Goal: Task Accomplishment & Management: Manage account settings

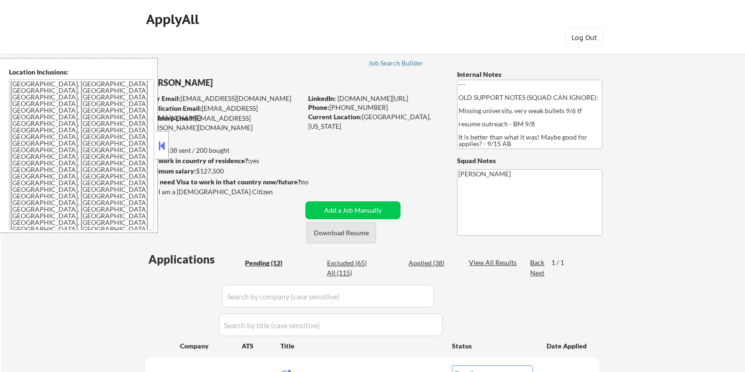
select select ""pending""
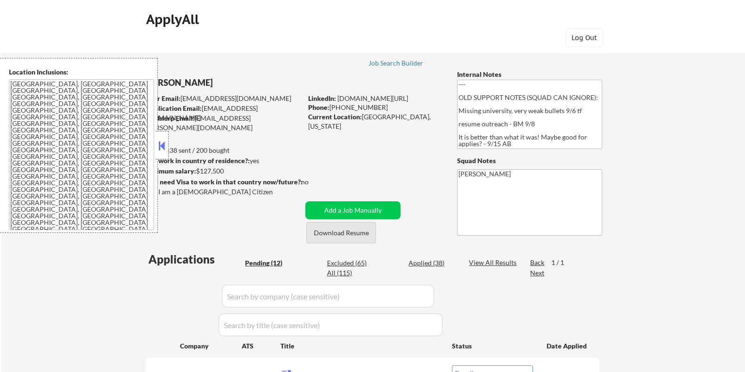
select select ""pending""
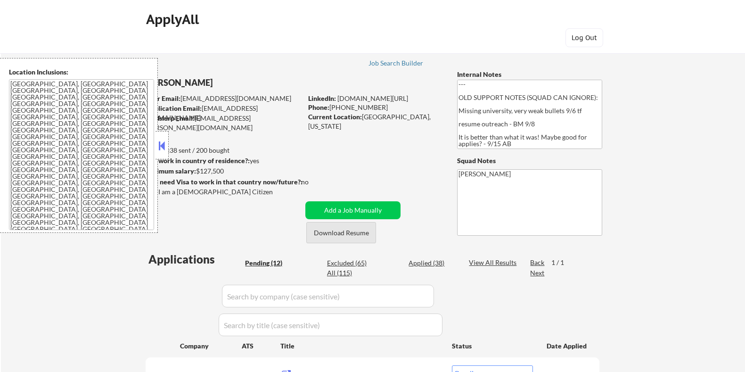
select select ""pending""
click at [352, 230] on button "Download Resume" at bounding box center [341, 232] width 70 height 21
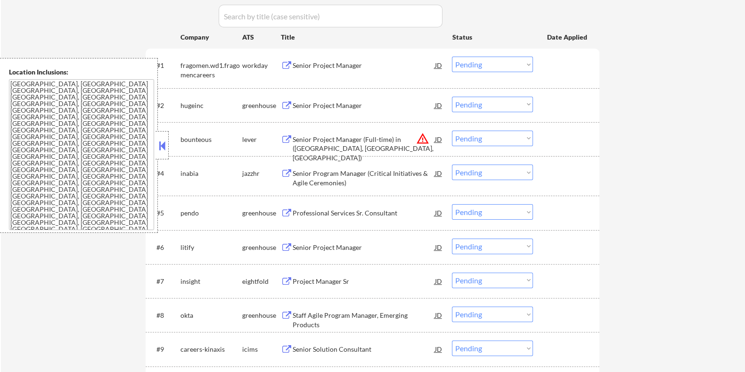
scroll to position [295, 0]
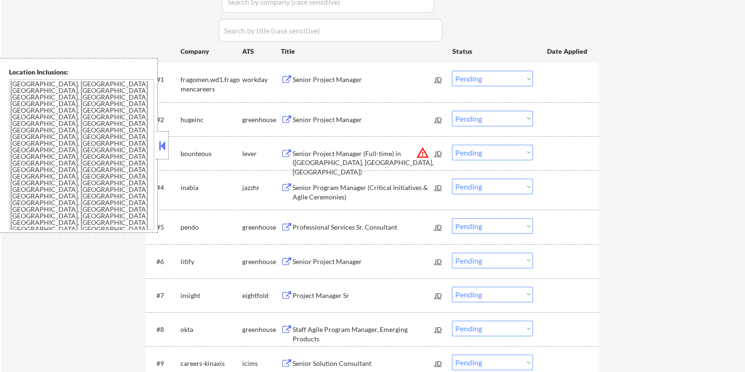
click at [330, 187] on div "Senior Program Manager (Critical Initiatives & Agile Ceremonies)" at bounding box center [363, 192] width 142 height 18
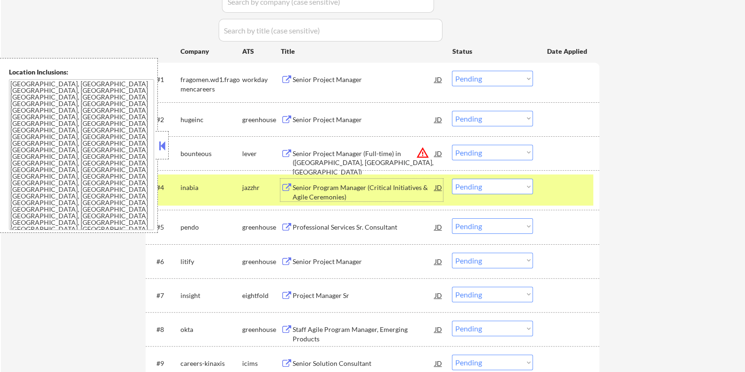
click at [484, 186] on select "Choose an option... Pending Applied Excluded (Questions) Excluded (Expired) Exc…" at bounding box center [492, 187] width 81 height 16
click at [452, 179] on select "Choose an option... Pending Applied Excluded (Questions) Excluded (Expired) Exc…" at bounding box center [492, 187] width 81 height 16
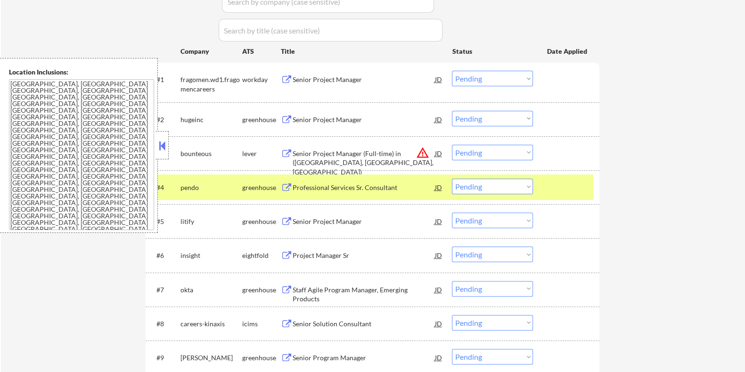
click at [361, 187] on div "Professional Services Sr. Consultant" at bounding box center [363, 187] width 142 height 9
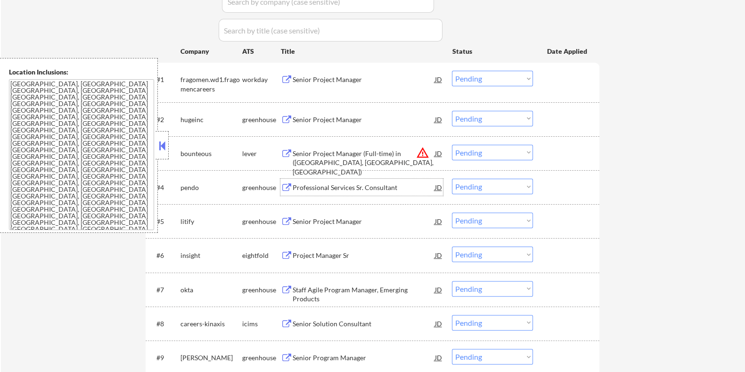
click at [319, 188] on div "Professional Services Sr. Consultant" at bounding box center [363, 187] width 142 height 9
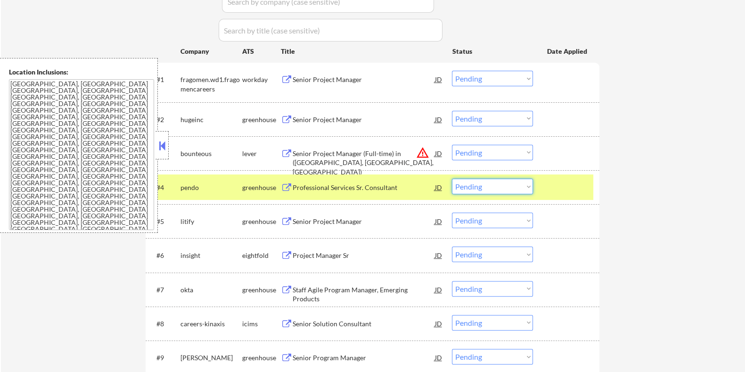
drag, startPoint x: 480, startPoint y: 187, endPoint x: 481, endPoint y: 193, distance: 5.7
click at [481, 188] on select "Choose an option... Pending Applied Excluded (Questions) Excluded (Expired) Exc…" at bounding box center [492, 187] width 81 height 16
click at [452, 179] on select "Choose an option... Pending Applied Excluded (Questions) Excluded (Expired) Exc…" at bounding box center [492, 187] width 81 height 16
select select ""pending""
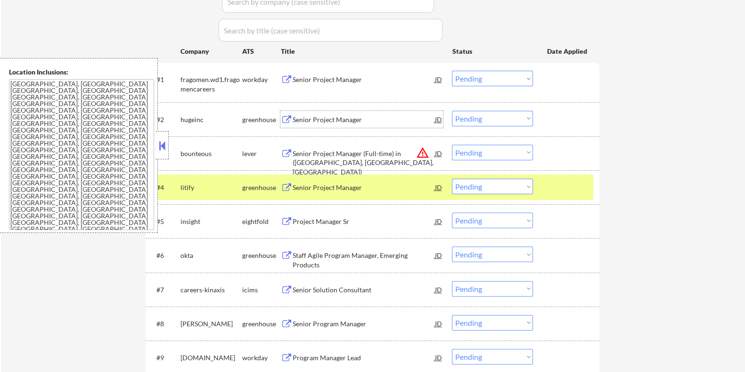
click at [323, 119] on div "Senior Project Manager" at bounding box center [363, 119] width 142 height 9
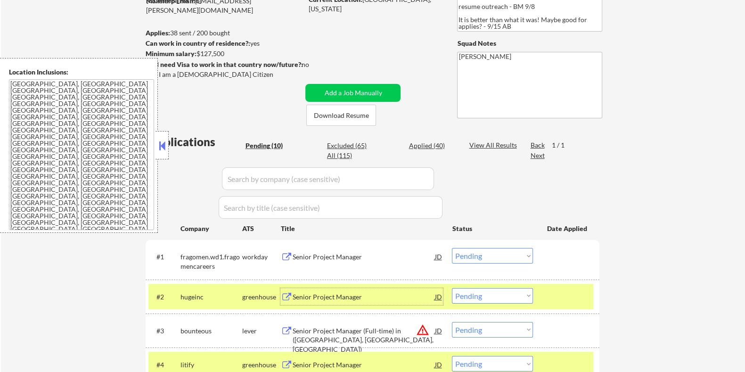
scroll to position [177, 0]
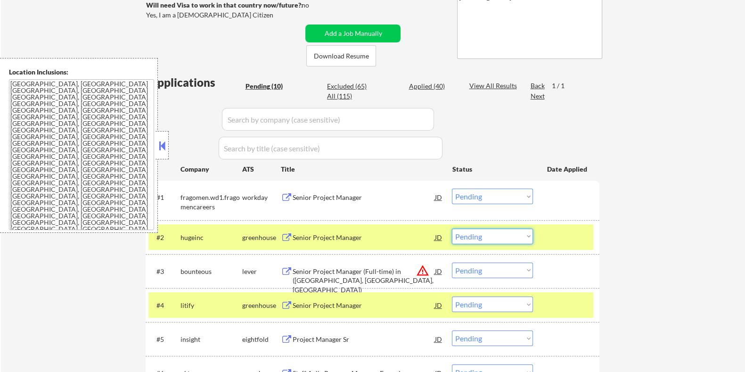
click at [504, 238] on select "Choose an option... Pending Applied Excluded (Questions) Excluded (Expired) Exc…" at bounding box center [492, 237] width 81 height 16
click at [452, 229] on select "Choose an option... Pending Applied Excluded (Questions) Excluded (Expired) Exc…" at bounding box center [492, 237] width 81 height 16
select select ""pending""
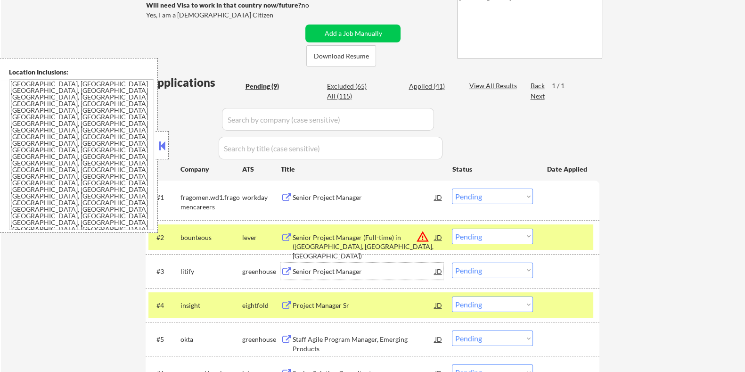
click at [334, 273] on div "Senior Project Manager" at bounding box center [363, 271] width 142 height 9
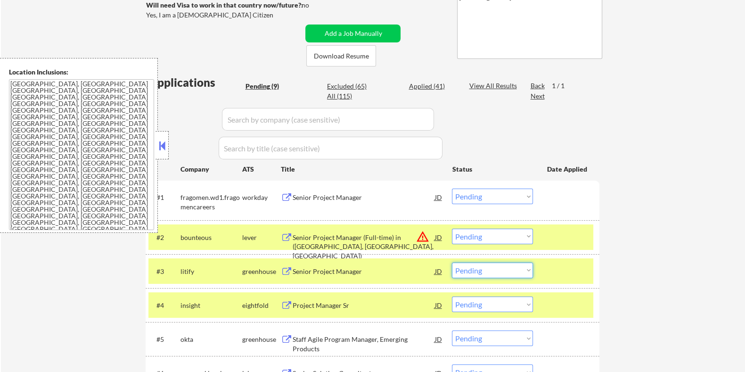
click at [495, 272] on select "Choose an option... Pending Applied Excluded (Questions) Excluded (Expired) Exc…" at bounding box center [492, 271] width 81 height 16
click at [452, 263] on select "Choose an option... Pending Applied Excluded (Questions) Excluded (Expired) Exc…" at bounding box center [492, 271] width 81 height 16
select select ""pending""
click at [308, 193] on div "Senior Project Manager" at bounding box center [363, 197] width 142 height 9
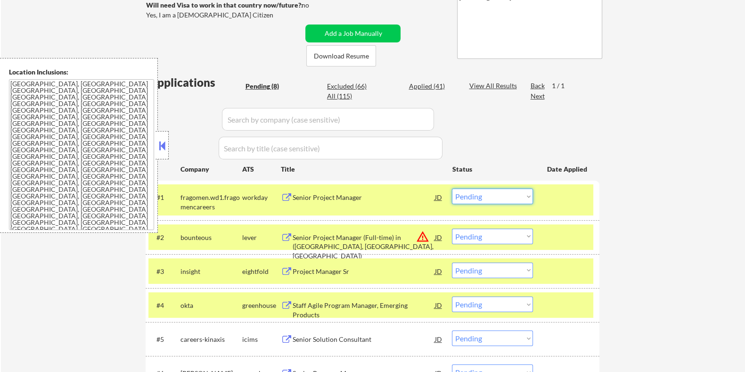
click at [504, 197] on select "Choose an option... Pending Applied Excluded (Questions) Excluded (Expired) Exc…" at bounding box center [492, 197] width 81 height 16
click at [452, 189] on select "Choose an option... Pending Applied Excluded (Questions) Excluded (Expired) Exc…" at bounding box center [492, 197] width 81 height 16
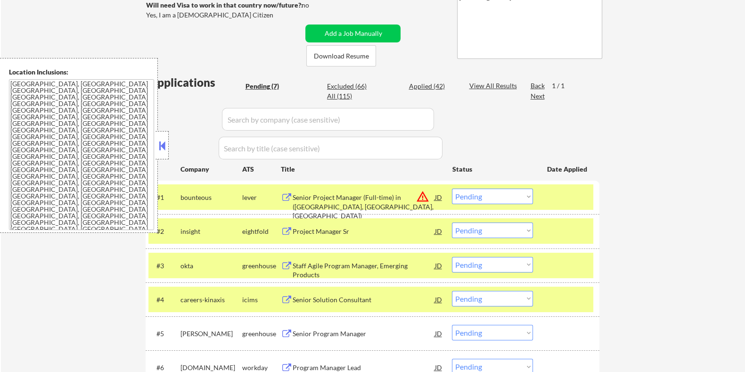
click at [389, 198] on div "Senior Project Manager (Full-time) in (CT, NJ, NY)" at bounding box center [363, 207] width 142 height 28
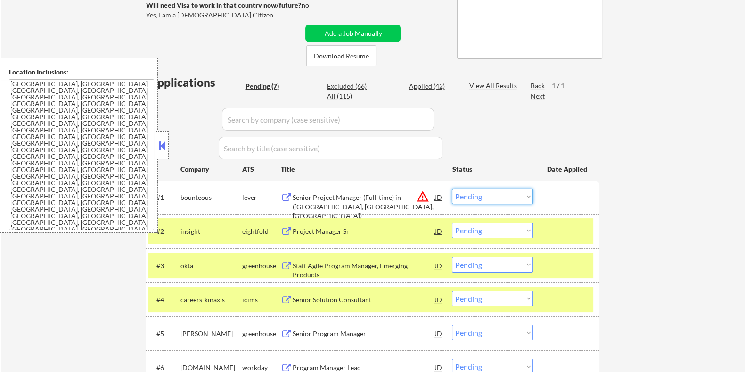
click at [497, 193] on select "Choose an option... Pending Applied Excluded (Questions) Excluded (Expired) Exc…" at bounding box center [492, 197] width 81 height 16
click at [485, 197] on select "Choose an option... Pending Applied Excluded (Questions) Excluded (Expired) Exc…" at bounding box center [492, 197] width 81 height 16
click at [452, 189] on select "Choose an option... Pending Applied Excluded (Questions) Excluded (Expired) Exc…" at bounding box center [492, 197] width 81 height 16
select select ""pending""
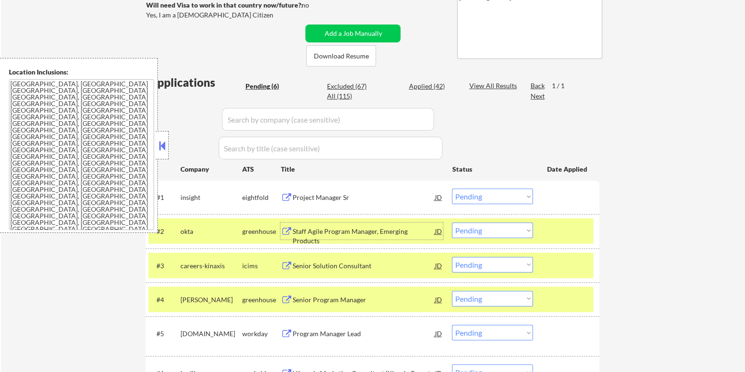
click at [336, 230] on div "Staff Agile Program Manager, Emerging Products" at bounding box center [363, 236] width 142 height 18
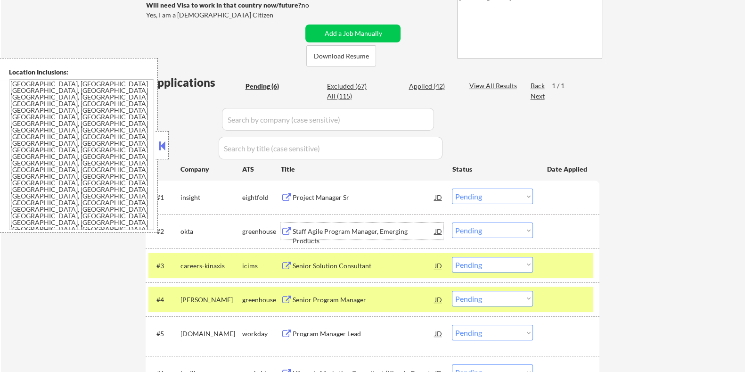
click at [493, 231] on select "Choose an option... Pending Applied Excluded (Questions) Excluded (Expired) Exc…" at bounding box center [492, 231] width 81 height 16
click at [452, 223] on select "Choose an option... Pending Applied Excluded (Questions) Excluded (Expired) Exc…" at bounding box center [492, 231] width 81 height 16
select select ""pending""
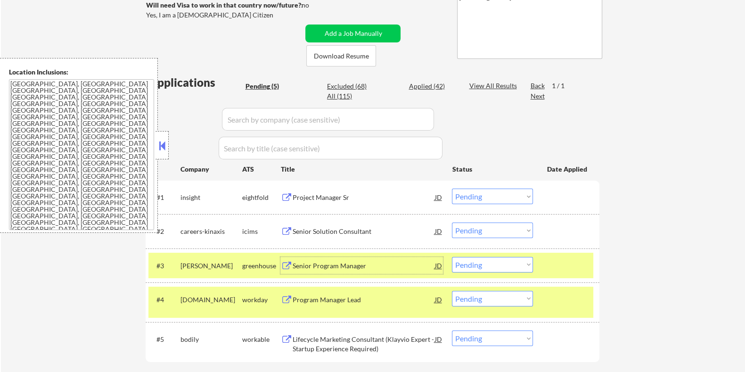
click at [320, 264] on div "Senior Program Manager" at bounding box center [363, 265] width 142 height 9
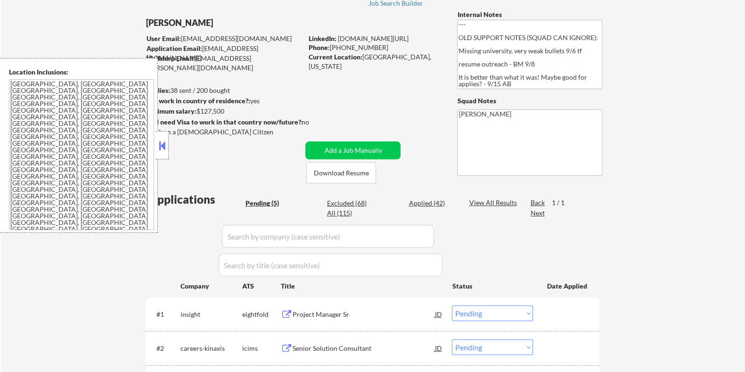
scroll to position [58, 0]
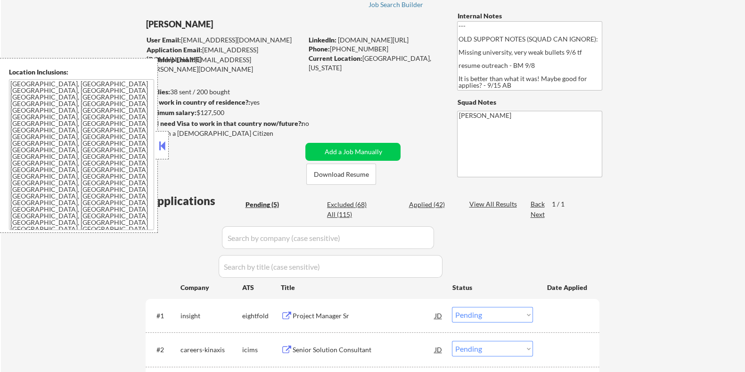
drag, startPoint x: 235, startPoint y: 112, endPoint x: 198, endPoint y: 112, distance: 37.2
click at [198, 112] on div "Minimum salary: $127,500" at bounding box center [223, 112] width 157 height 9
copy div "$127,500"
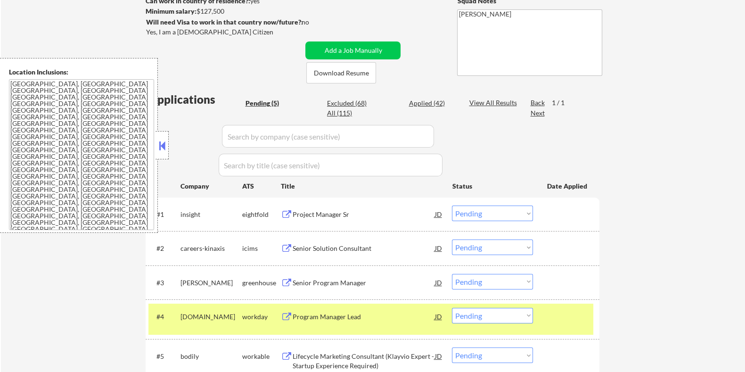
scroll to position [177, 0]
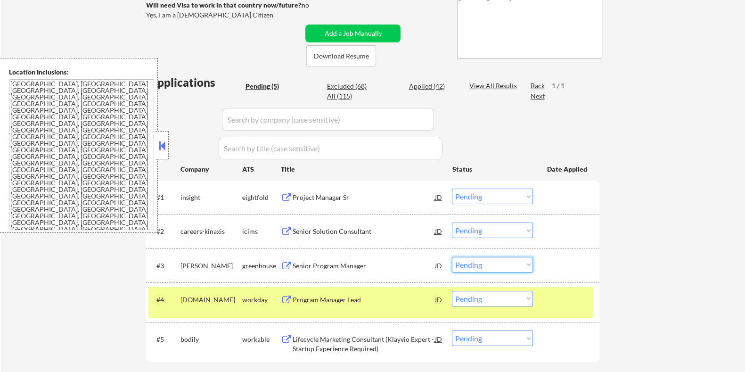
click at [528, 266] on select "Choose an option... Pending Applied Excluded (Questions) Excluded (Expired) Exc…" at bounding box center [492, 265] width 81 height 16
click at [452, 257] on select "Choose an option... Pending Applied Excluded (Questions) Excluded (Expired) Exc…" at bounding box center [492, 265] width 81 height 16
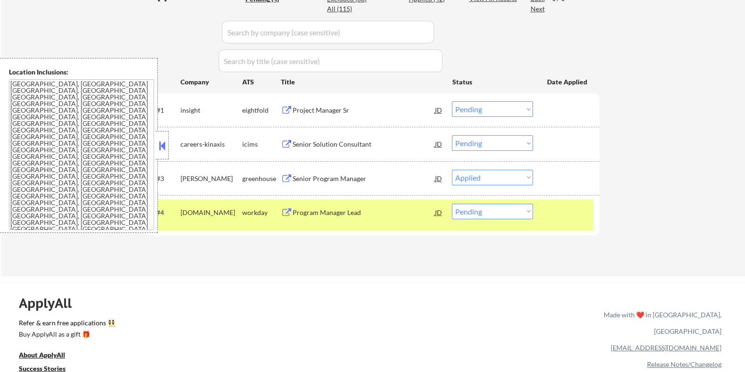
select select ""pending""
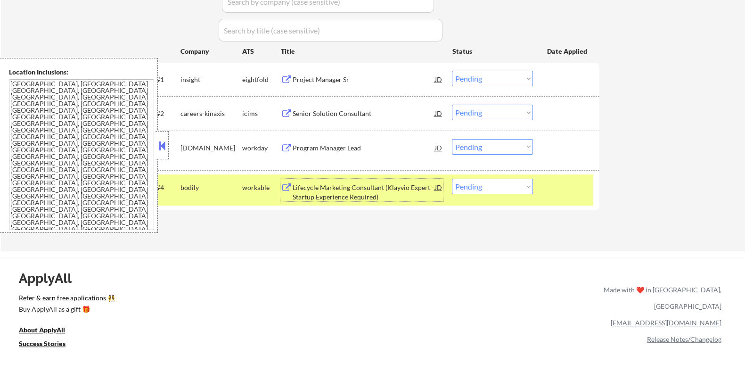
click at [376, 190] on div "Lifecycle Marketing Consultant (Klayvio Expert - Startup Experience Required)" at bounding box center [363, 192] width 142 height 18
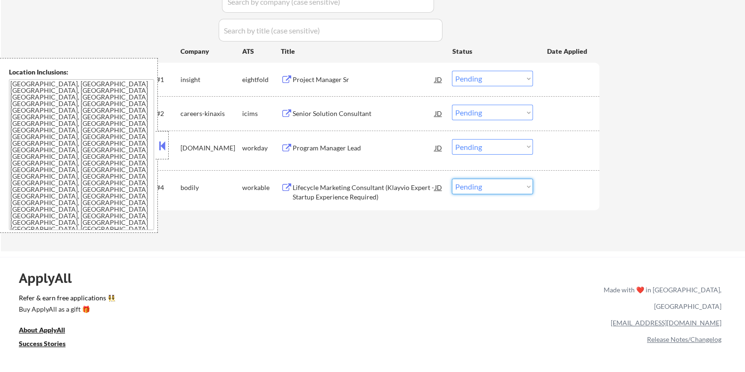
click at [517, 191] on select "Choose an option... Pending Applied Excluded (Questions) Excluded (Expired) Exc…" at bounding box center [492, 187] width 81 height 16
select select ""excluded__bad_match_""
click at [452, 179] on select "Choose an option... Pending Applied Excluded (Questions) Excluded (Expired) Exc…" at bounding box center [492, 187] width 81 height 16
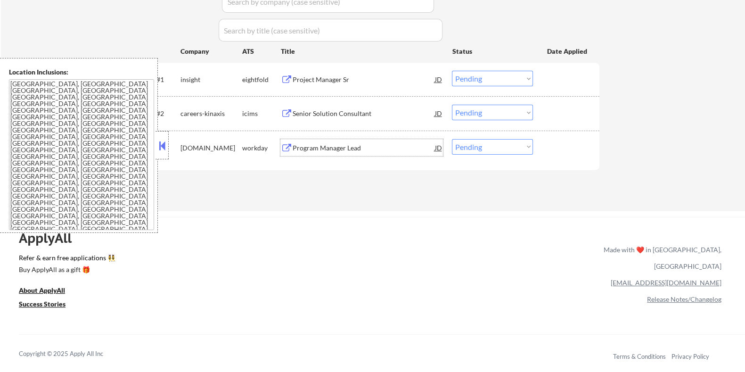
click at [349, 146] on div "Program Manager Lead" at bounding box center [363, 147] width 142 height 9
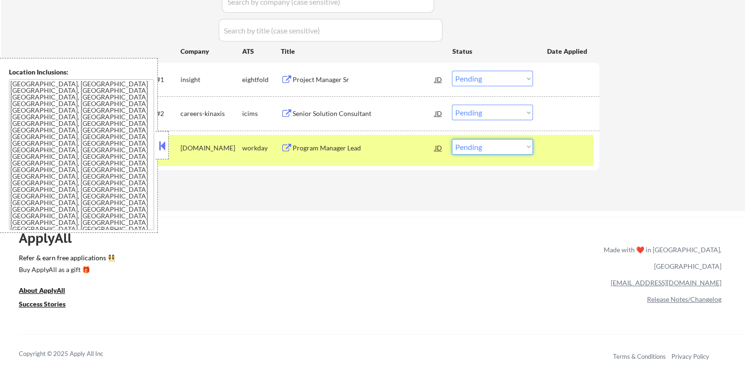
click at [488, 149] on select "Choose an option... Pending Applied Excluded (Questions) Excluded (Expired) Exc…" at bounding box center [492, 147] width 81 height 16
select select ""applied""
click at [452, 139] on select "Choose an option... Pending Applied Excluded (Questions) Excluded (Expired) Exc…" at bounding box center [492, 147] width 81 height 16
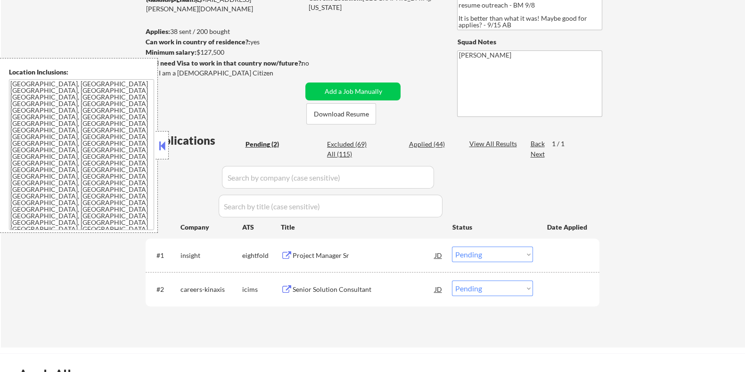
scroll to position [117, 0]
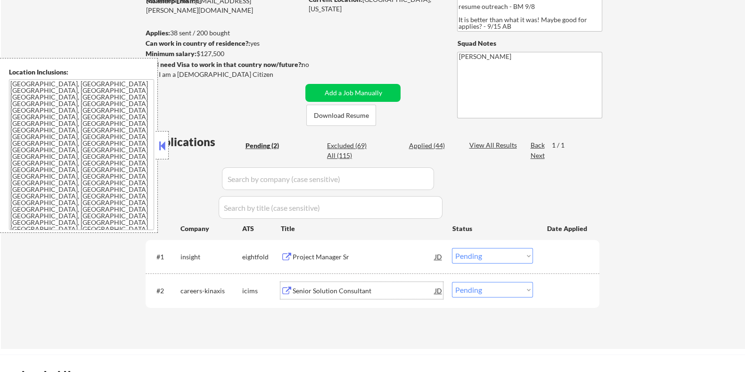
click at [316, 289] on div "Senior Solution Consultant" at bounding box center [363, 290] width 142 height 9
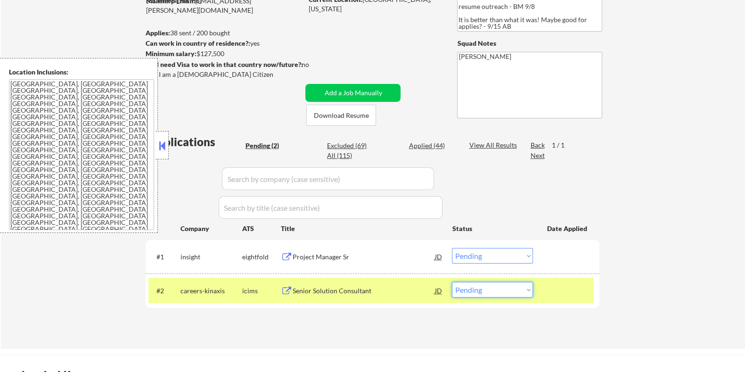
click at [470, 289] on select "Choose an option... Pending Applied Excluded (Questions) Excluded (Expired) Exc…" at bounding box center [492, 290] width 81 height 16
select select ""excluded__expired_""
click at [452, 282] on select "Choose an option... Pending Applied Excluded (Questions) Excluded (Expired) Exc…" at bounding box center [492, 290] width 81 height 16
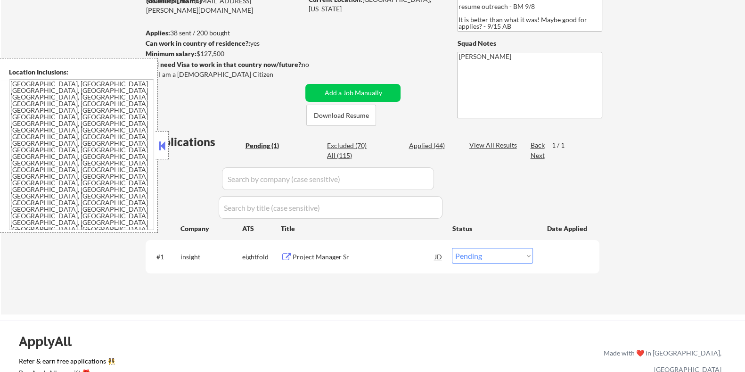
click at [322, 257] on div "Project Manager Sr" at bounding box center [363, 256] width 142 height 9
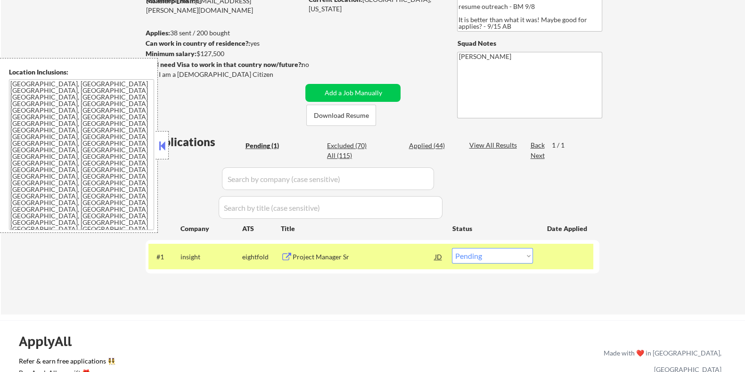
drag, startPoint x: 235, startPoint y: 51, endPoint x: 197, endPoint y: 53, distance: 37.7
click at [197, 53] on div "Minimum salary: $127,500" at bounding box center [223, 53] width 157 height 9
copy div "$127,500"
click at [525, 255] on select "Choose an option... Pending Applied Excluded (Questions) Excluded (Expired) Exc…" at bounding box center [492, 256] width 81 height 16
click at [452, 248] on select "Choose an option... Pending Applied Excluded (Questions) Excluded (Expired) Exc…" at bounding box center [492, 256] width 81 height 16
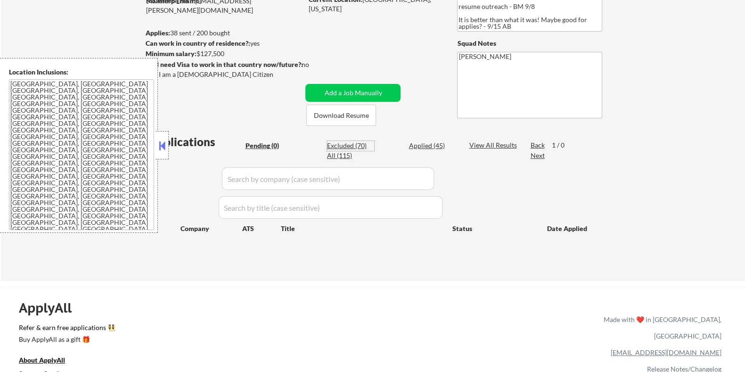
click at [339, 143] on div "Excluded (70)" at bounding box center [350, 145] width 47 height 9
select select ""excluded__location_""
select select ""excluded__salary_""
select select ""excluded__expired_""
select select ""excluded__location_""
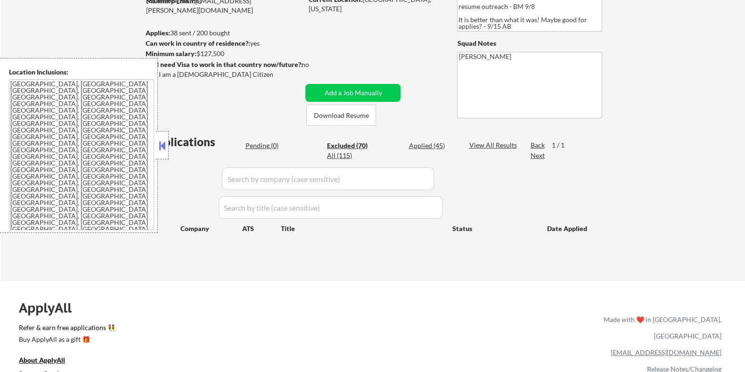
select select ""excluded__expired_""
select select ""excluded__location_""
select select ""excluded__expired_""
select select ""excluded""
select select ""excluded__expired_""
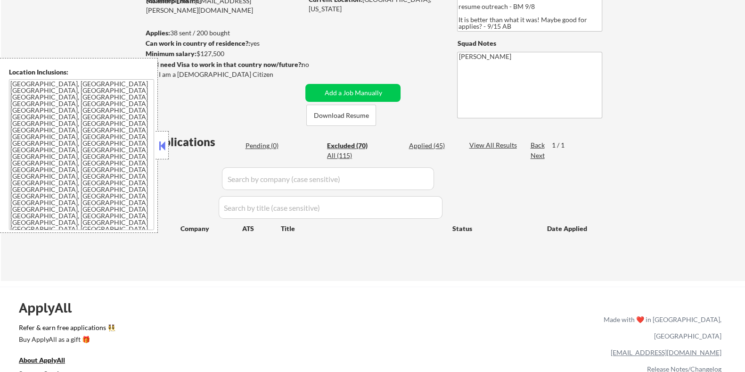
select select ""excluded__salary_""
select select ""excluded__bad_match_""
select select ""excluded__expired_""
select select ""excluded__bad_match_""
select select ""excluded__location_""
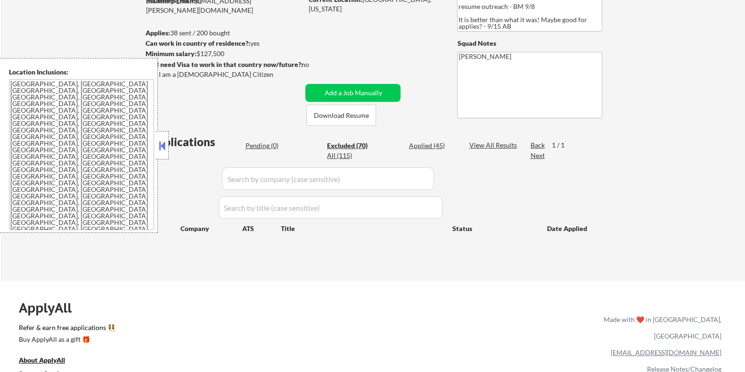
select select ""excluded__bad_match_""
select select ""excluded__expired_""
select select ""excluded__salary_""
select select ""excluded__bad_match_""
select select ""excluded""
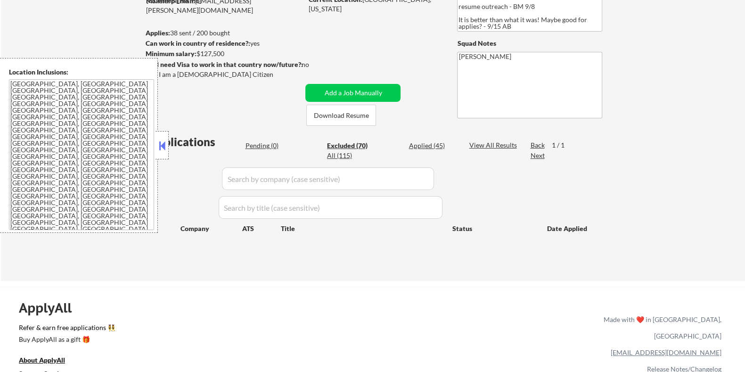
select select ""excluded__expired_""
select select ""excluded__bad_match_""
select select ""excluded__expired_""
select select ""excluded__bad_match_""
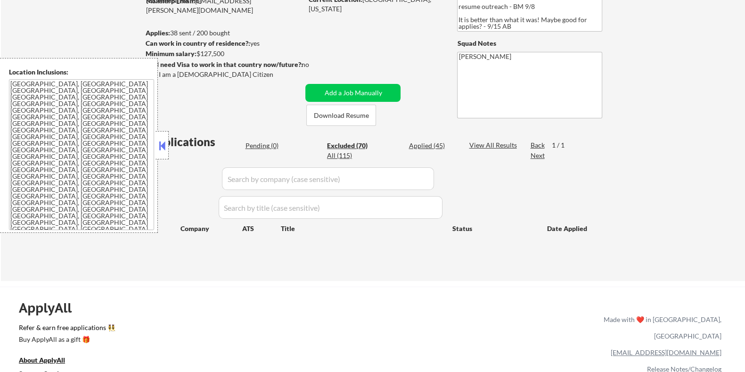
select select ""excluded__bad_match_""
select select ""excluded__expired_""
select select ""excluded__location_""
select select ""excluded__other_""
select select ""excluded__salary_""
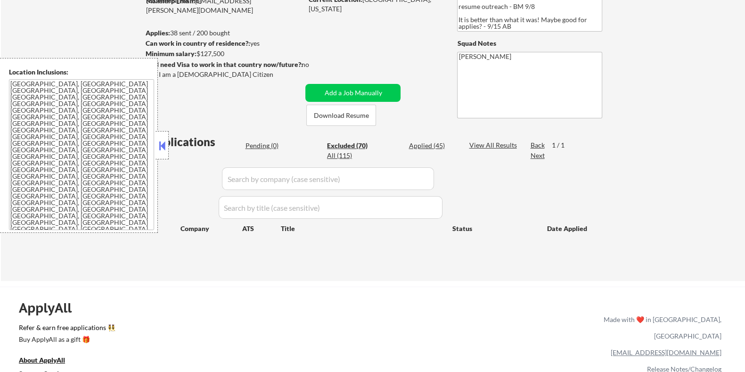
select select ""excluded__expired_""
select select ""excluded""
select select ""excluded__expired_""
select select ""excluded__bad_match_""
select select ""excluded__location_""
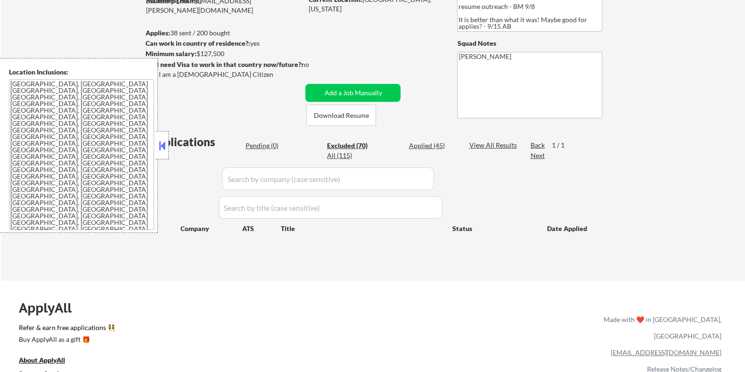
select select ""excluded__bad_match_""
select select ""excluded__location_""
select select ""excluded__bad_match_""
select select ""excluded__salary_""
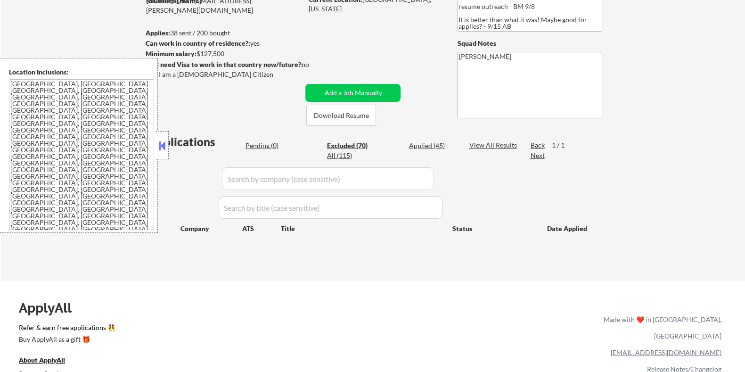
select select ""excluded__bad_match_""
select select ""excluded__salary_""
select select ""excluded__bad_match_""
select select ""excluded""
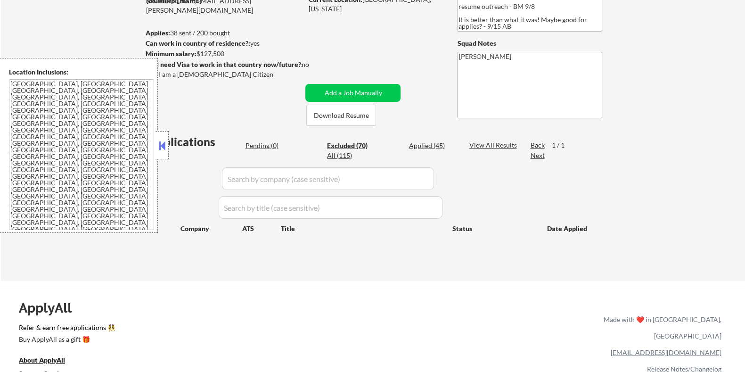
select select ""excluded__expired_""
select select ""excluded__bad_match_""
select select ""excluded__salary_""
select select ""excluded__expired_""
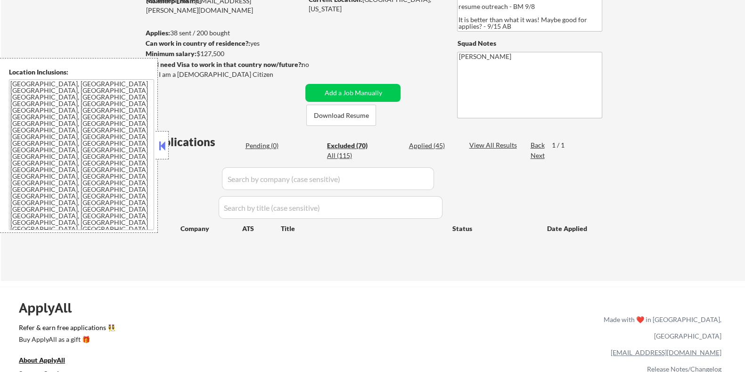
select select ""excluded__bad_match_""
select select ""excluded__expired_""
select select ""excluded__salary_""
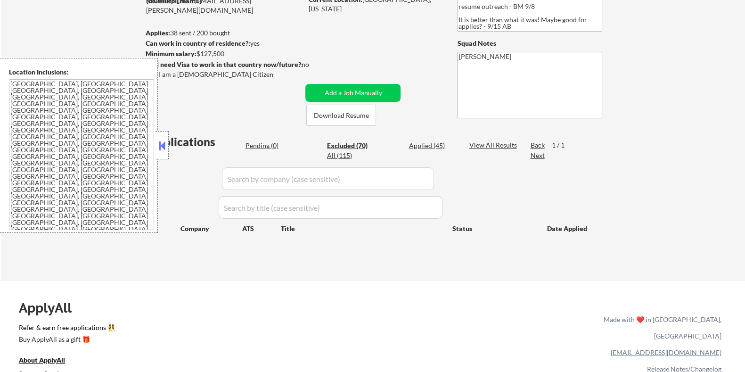
select select ""excluded__bad_match_""
select select ""excluded""
select select ""excluded__expired_""
select select ""excluded__bad_match_""
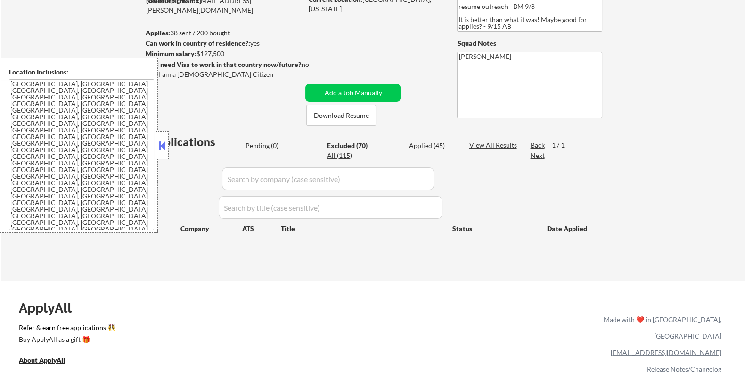
select select ""excluded__expired_""
select select ""excluded__salary_""
select select ""excluded__bad_match_""
select select ""excluded__expired_""
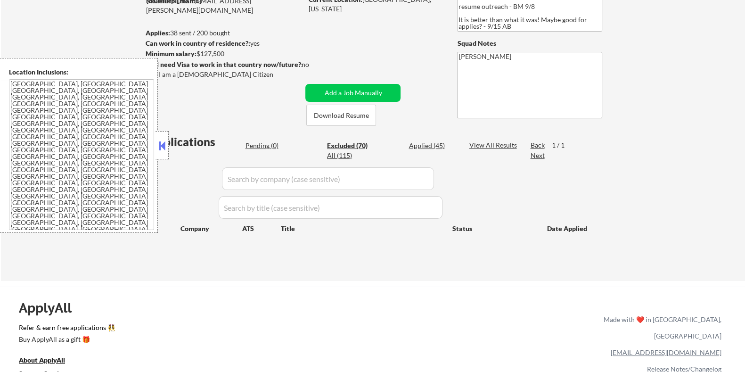
select select ""excluded__expired_""
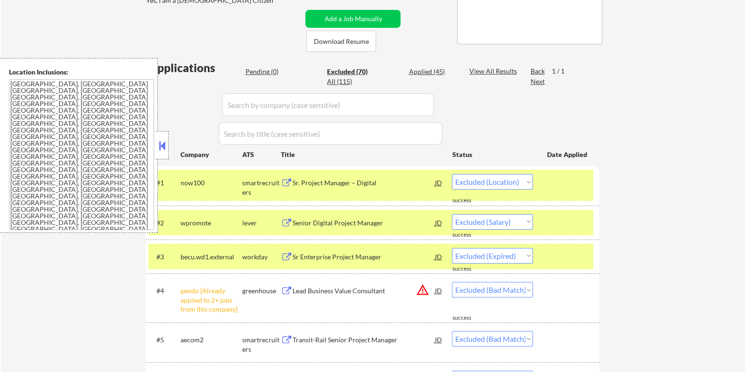
scroll to position [235, 0]
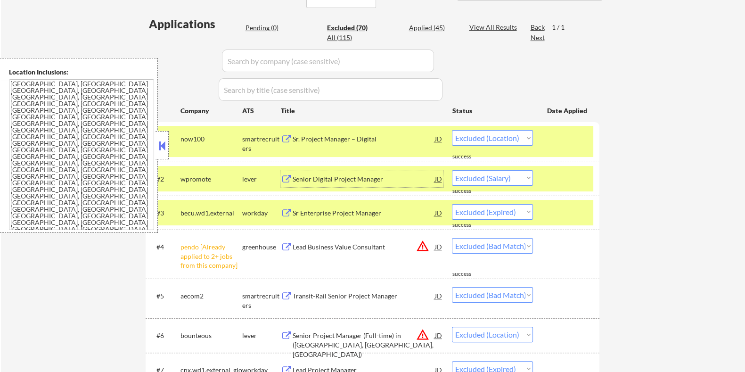
click at [380, 178] on div "Senior Digital Project Manager" at bounding box center [363, 178] width 142 height 9
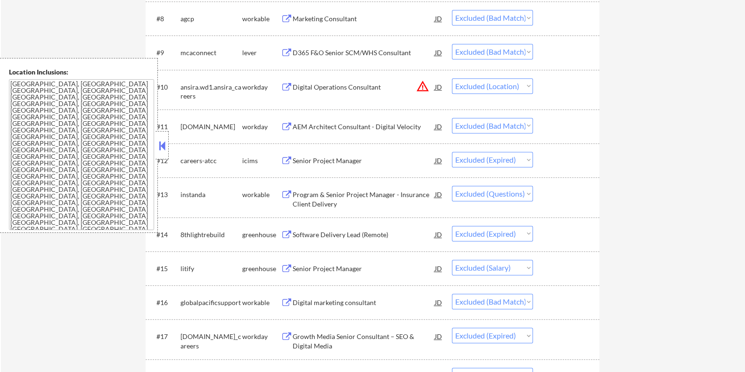
scroll to position [648, 0]
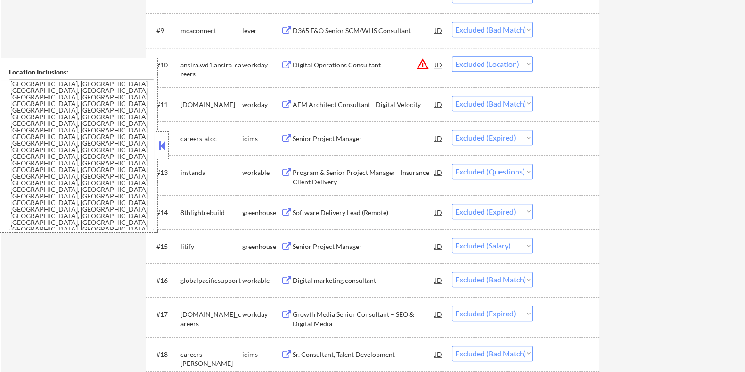
click at [352, 246] on div "Senior Project Manager" at bounding box center [363, 246] width 142 height 9
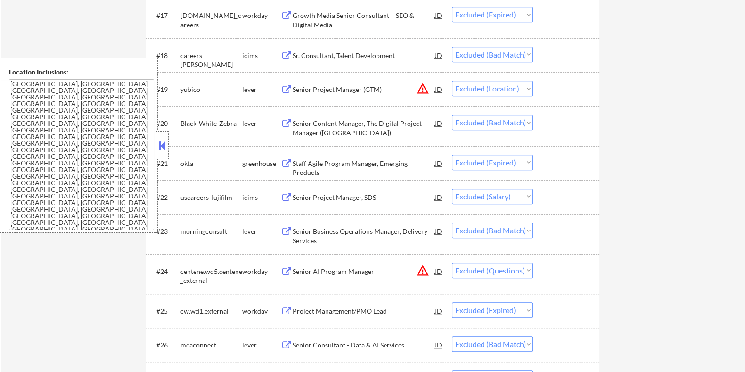
scroll to position [1002, 0]
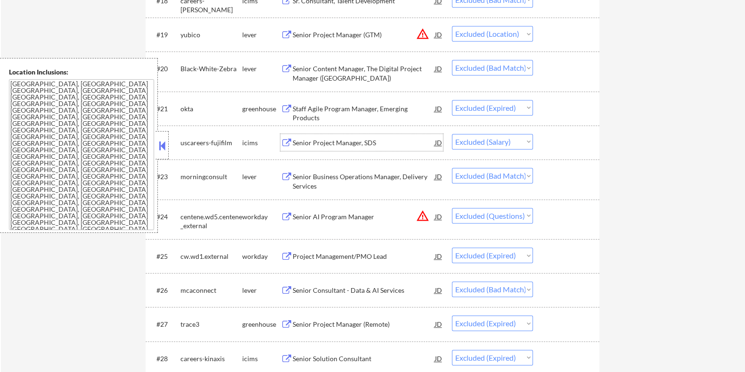
click at [361, 138] on div "Senior Project Manager, SDS" at bounding box center [363, 142] width 142 height 9
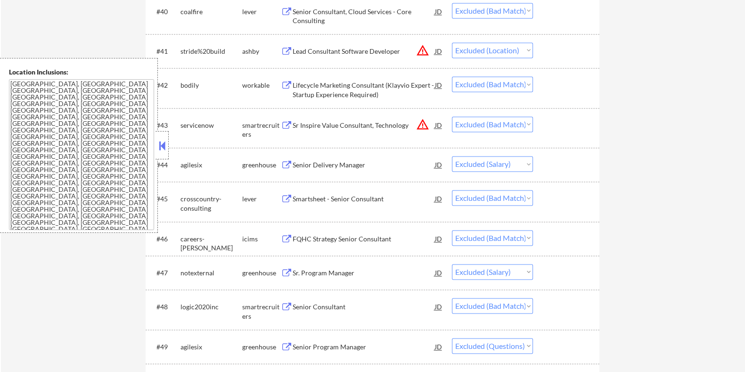
scroll to position [1826, 0]
click at [365, 163] on div "Senior Delivery Manager" at bounding box center [363, 163] width 142 height 9
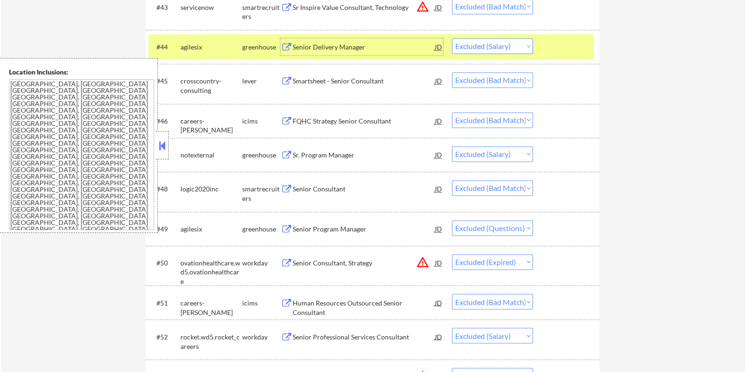
scroll to position [1945, 0]
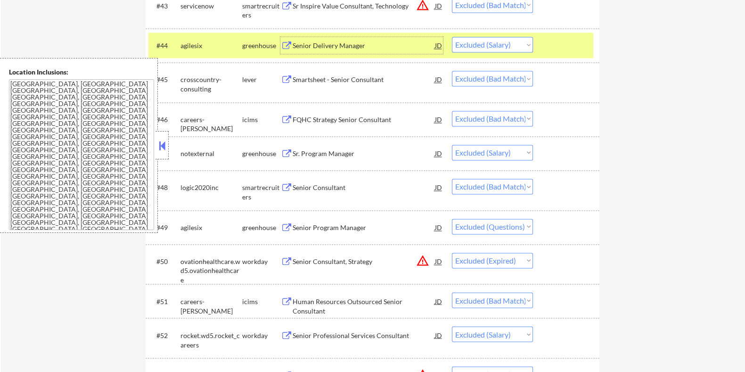
click at [333, 152] on div "Sr. Program Manager" at bounding box center [363, 153] width 142 height 9
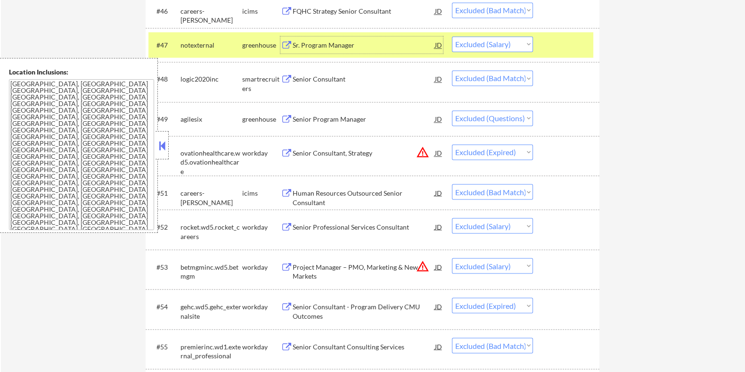
scroll to position [2063, 0]
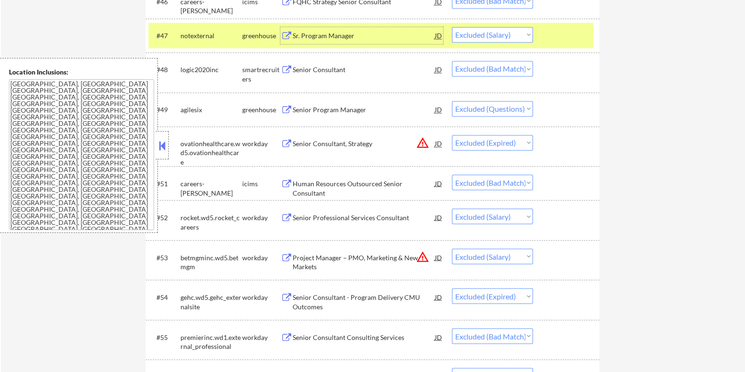
click at [325, 215] on div "Senior Professional Services Consultant" at bounding box center [363, 217] width 142 height 9
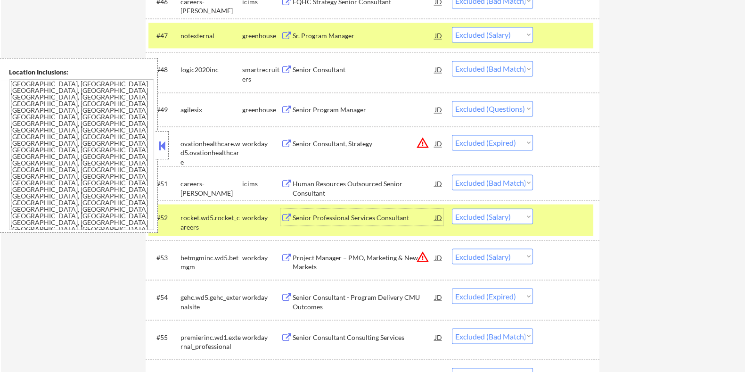
click at [511, 213] on select "Choose an option... Pending Applied Excluded (Questions) Excluded (Expired) Exc…" at bounding box center [492, 216] width 81 height 16
select select ""excluded__bad_match_""
click at [452, 208] on select "Choose an option... Pending Applied Excluded (Questions) Excluded (Expired) Exc…" at bounding box center [492, 216] width 81 height 16
click at [318, 260] on div "Project Manager – PMO, Marketing & New Markets" at bounding box center [363, 262] width 142 height 18
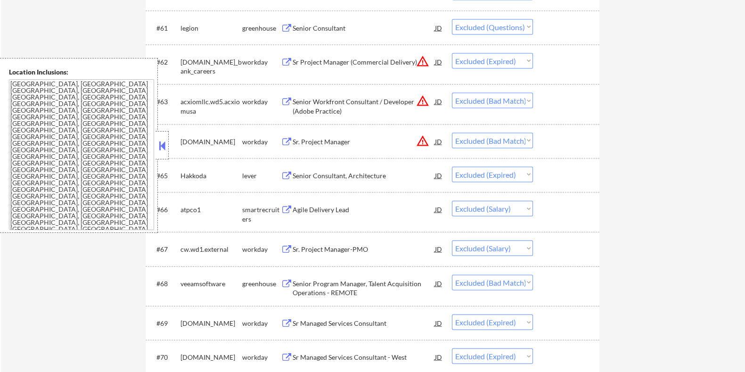
scroll to position [2652, 0]
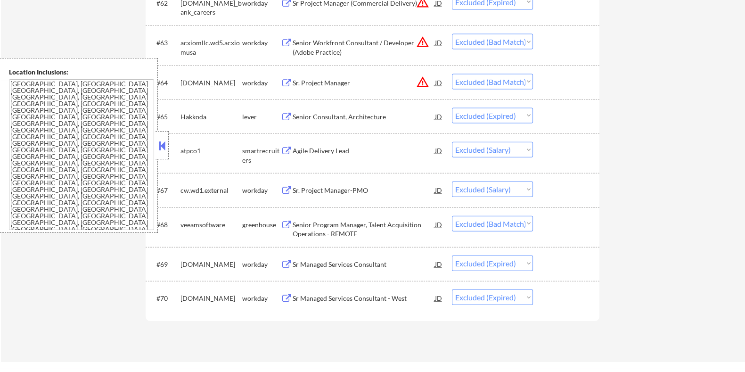
click at [327, 155] on div "Agile Delivery Lead" at bounding box center [363, 150] width 142 height 17
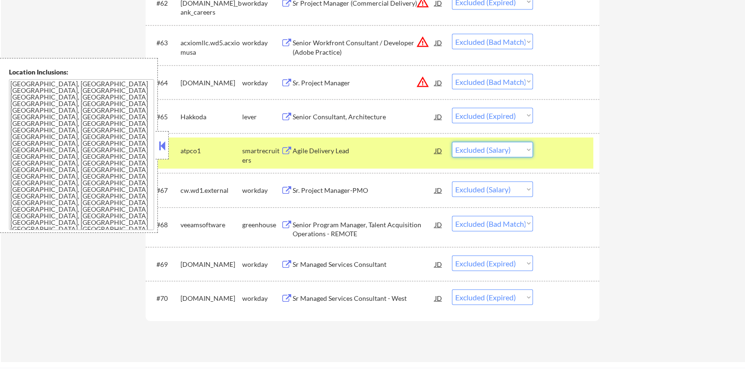
click at [503, 150] on select "Choose an option... Pending Applied Excluded (Questions) Excluded (Expired) Exc…" at bounding box center [492, 150] width 81 height 16
click at [452, 142] on select "Choose an option... Pending Applied Excluded (Questions) Excluded (Expired) Exc…" at bounding box center [492, 150] width 81 height 16
select select ""excluded__salary_""
select select ""excluded__bad_match_""
select select ""excluded__expired_""
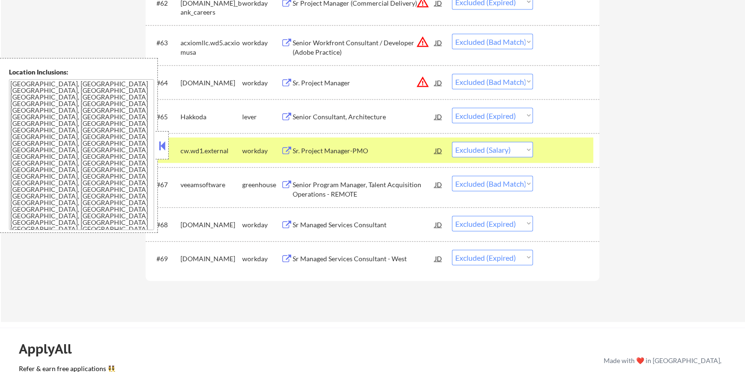
click at [331, 149] on div "Sr. Project Manager-PMO" at bounding box center [363, 150] width 142 height 9
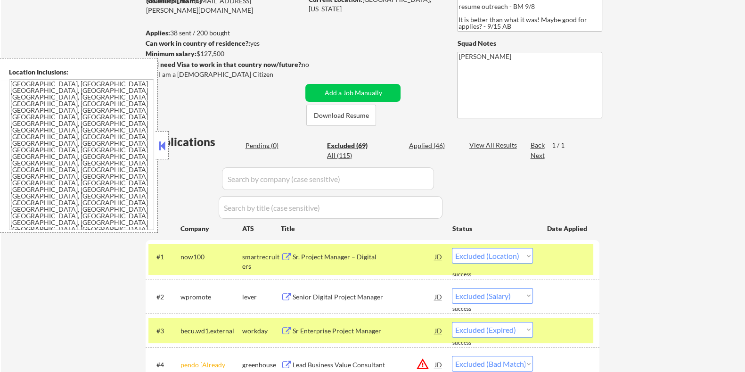
scroll to position [58, 0]
